Goal: Information Seeking & Learning: Compare options

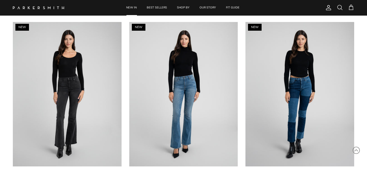
scroll to position [955, 0]
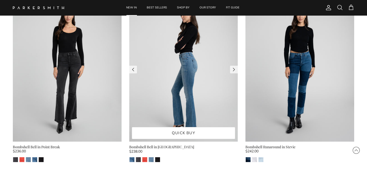
click at [184, 69] on img at bounding box center [183, 69] width 109 height 145
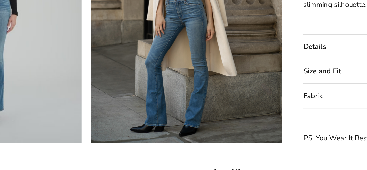
scroll to position [476, 0]
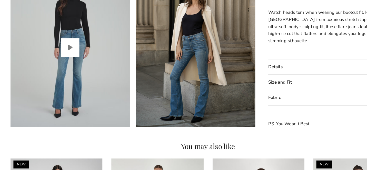
click at [62, 66] on button "Play video" at bounding box center [64, 64] width 16 height 16
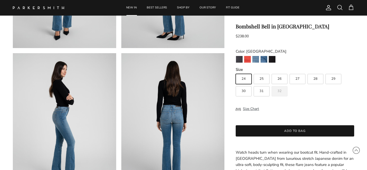
scroll to position [133, 0]
click at [238, 60] on img "Point Break" at bounding box center [239, 59] width 7 height 7
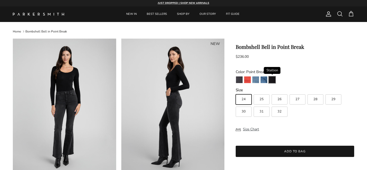
click at [271, 80] on img "Stallion" at bounding box center [271, 80] width 7 height 7
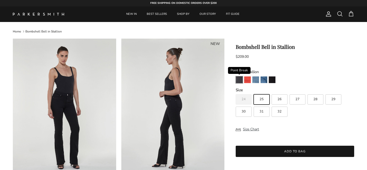
click at [237, 80] on img "Point Break" at bounding box center [239, 80] width 7 height 7
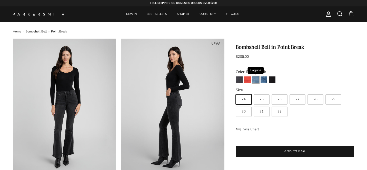
click at [255, 81] on img "Laguna" at bounding box center [255, 80] width 7 height 7
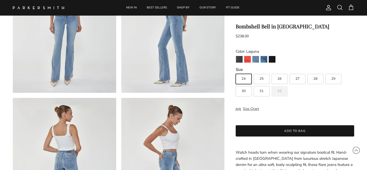
scroll to position [89, 0]
